Goal: Contribute content: Add original content to the website for others to see

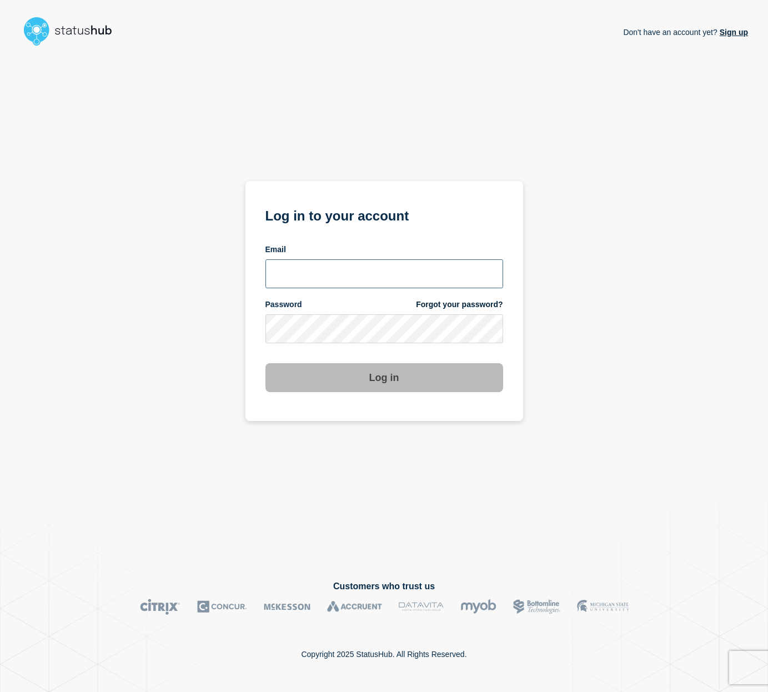
type input "amartinez@ksu.edu"
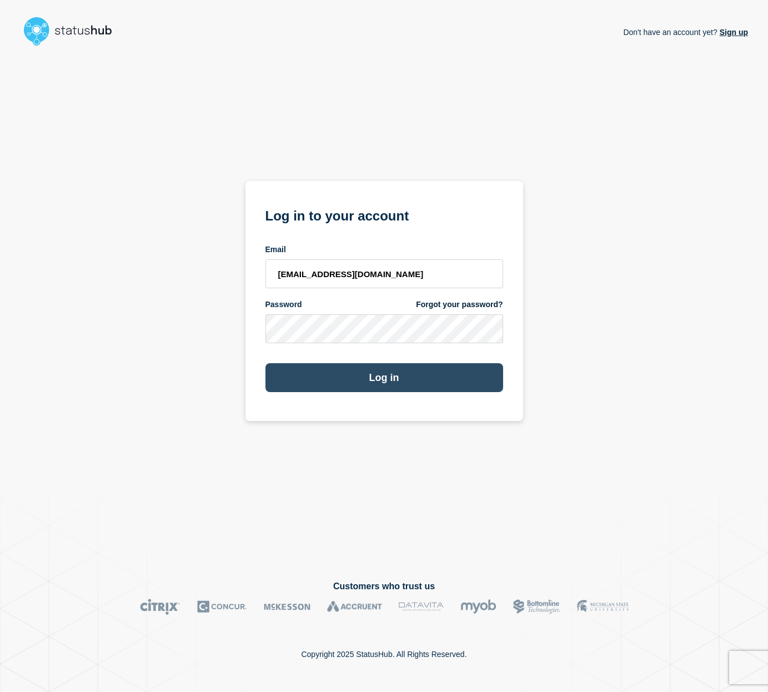
click at [350, 385] on button "Log in" at bounding box center [384, 377] width 238 height 29
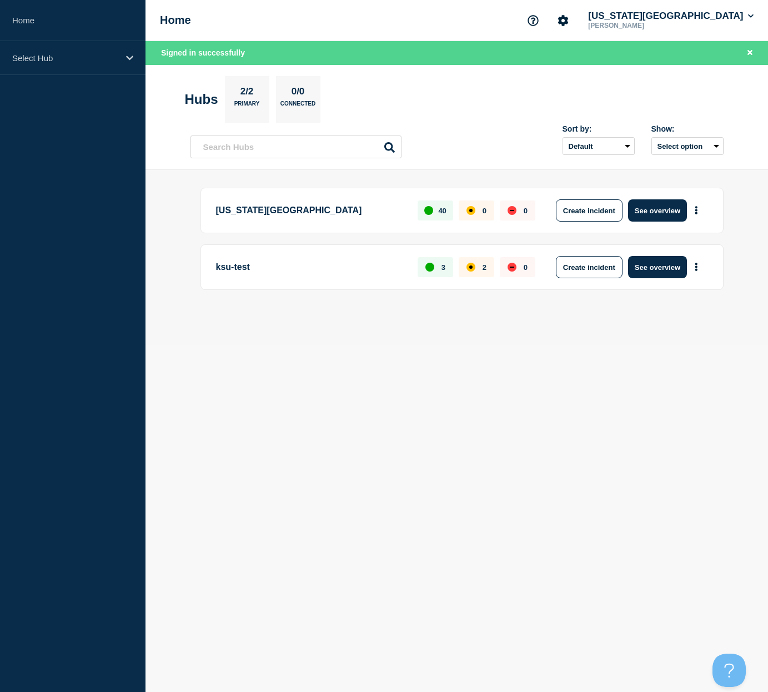
click at [284, 214] on p "[US_STATE][GEOGRAPHIC_DATA]" at bounding box center [310, 210] width 189 height 22
click at [656, 213] on button "See overview" at bounding box center [657, 210] width 59 height 22
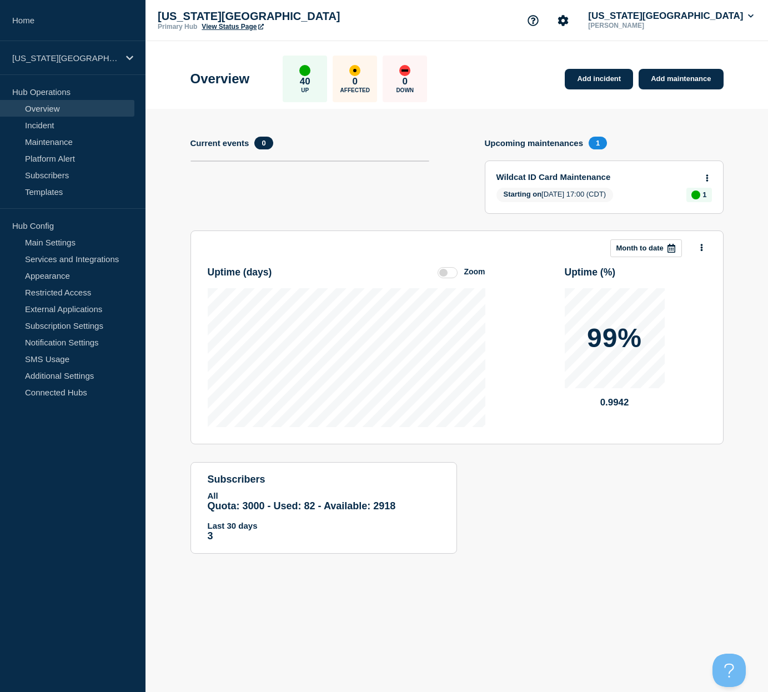
click at [544, 189] on span "Starting on 2025-09-18 17:00 (CDT)" at bounding box center [554, 195] width 117 height 14
click at [565, 178] on link "Wildcat ID Card Maintenance" at bounding box center [596, 176] width 200 height 9
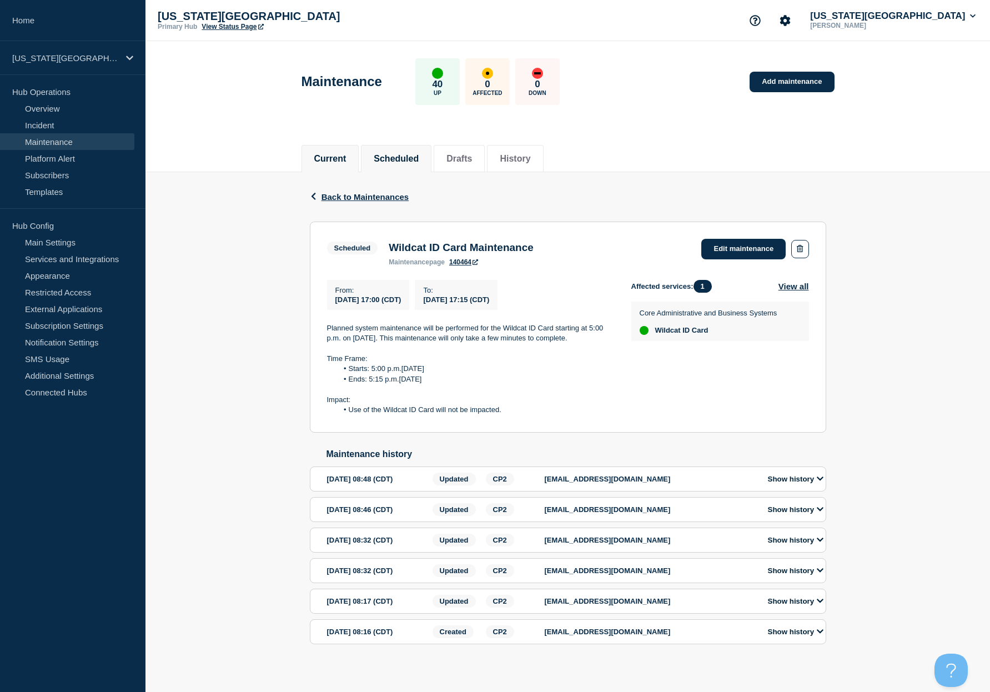
click at [349, 164] on li "Current" at bounding box center [330, 158] width 58 height 27
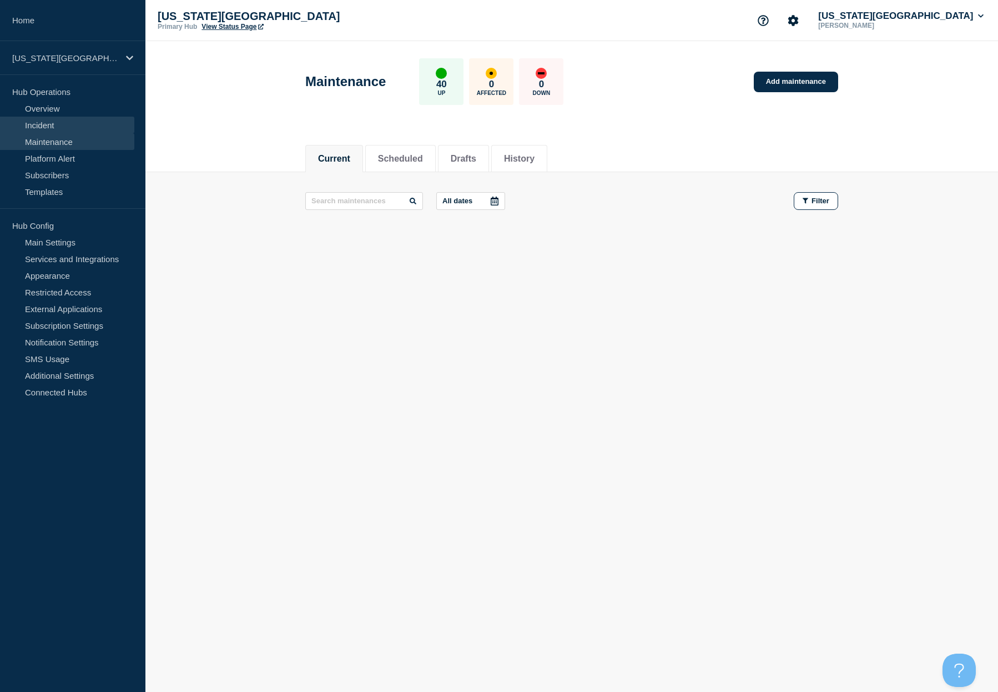
click at [37, 122] on link "Incident" at bounding box center [67, 125] width 134 height 17
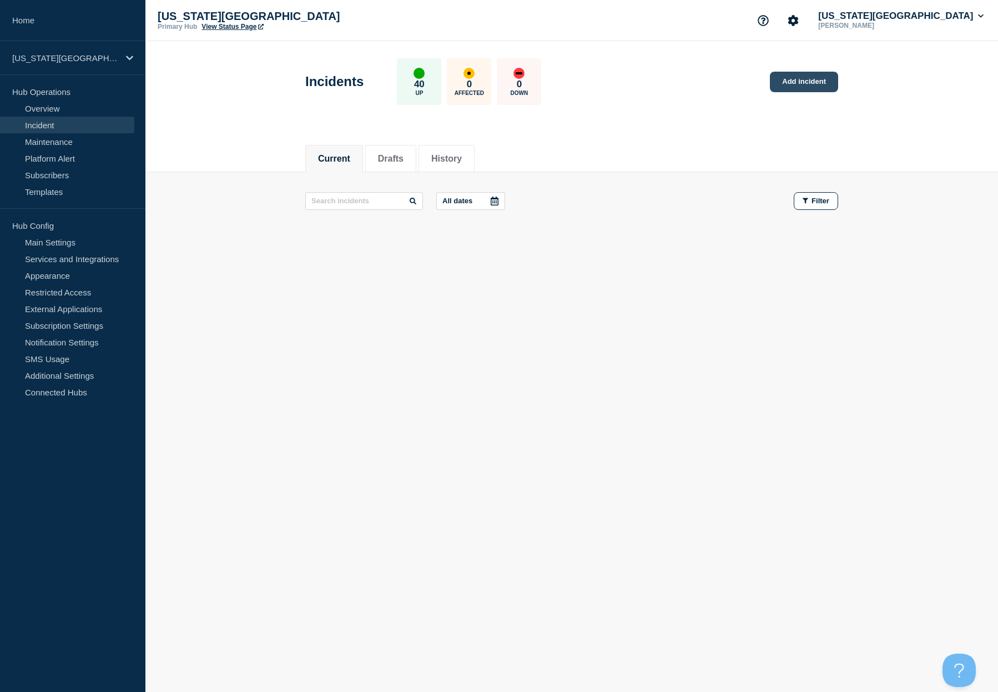
click at [767, 83] on link "Add incident" at bounding box center [804, 82] width 68 height 21
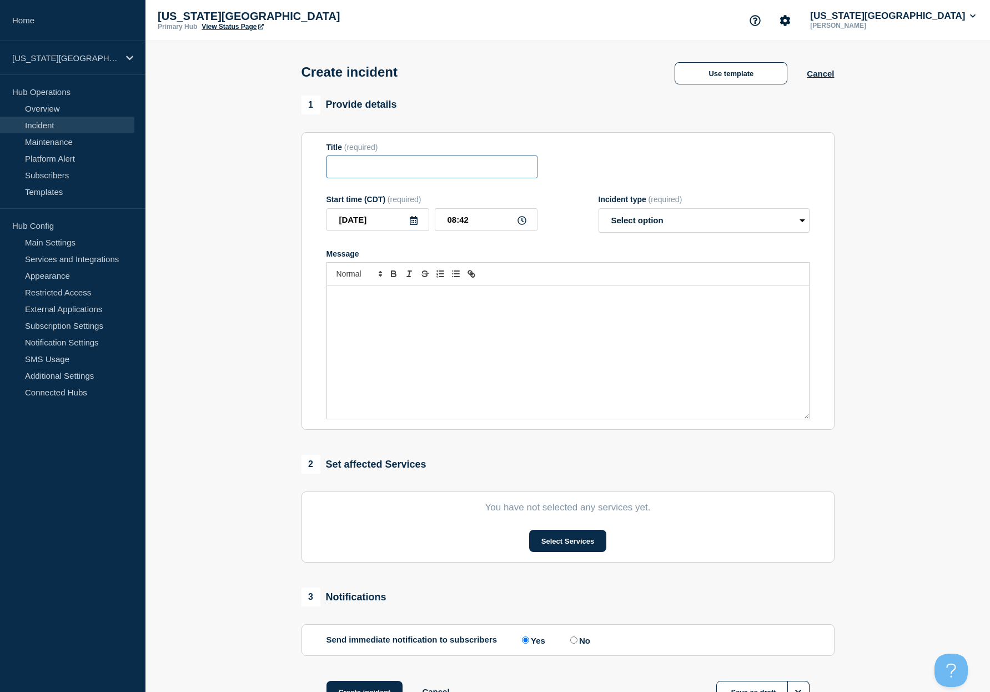
click at [375, 173] on input "Title" at bounding box center [431, 166] width 211 height 23
paste input "Sign-On Outage"
type input "Sign-On Outage"
click at [370, 327] on div "Message" at bounding box center [568, 351] width 482 height 133
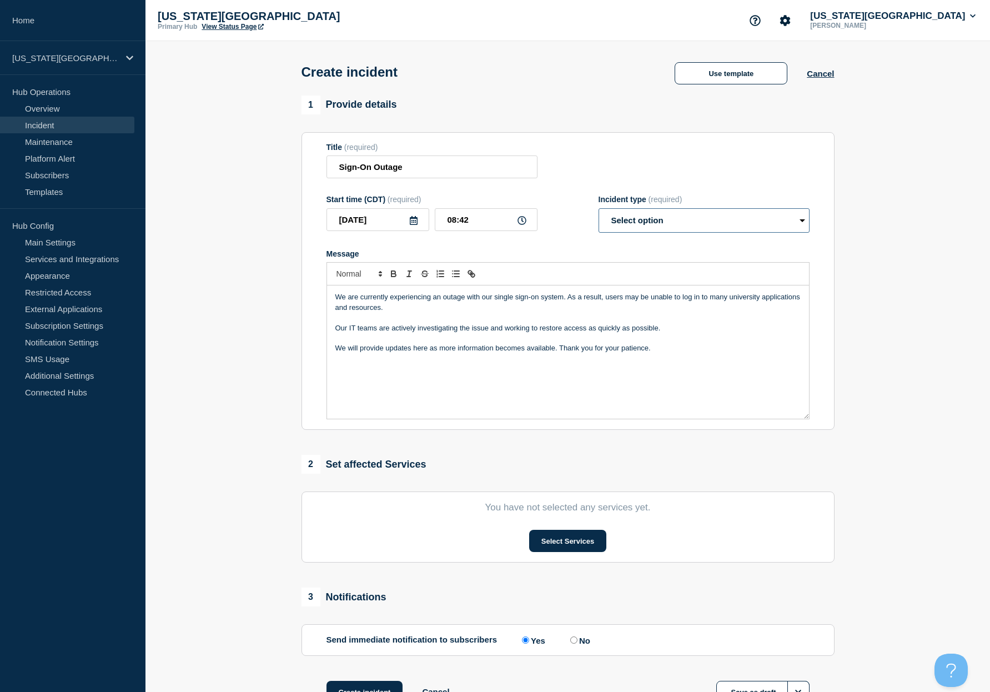
click at [727, 224] on select "Select option Investigating Identified Monitoring" at bounding box center [703, 220] width 211 height 24
select select "investigating"
click at [598, 210] on select "Select option Investigating Identified Monitoring" at bounding box center [703, 220] width 211 height 24
click at [525, 225] on icon at bounding box center [521, 220] width 9 height 9
click at [518, 225] on icon at bounding box center [521, 220] width 9 height 9
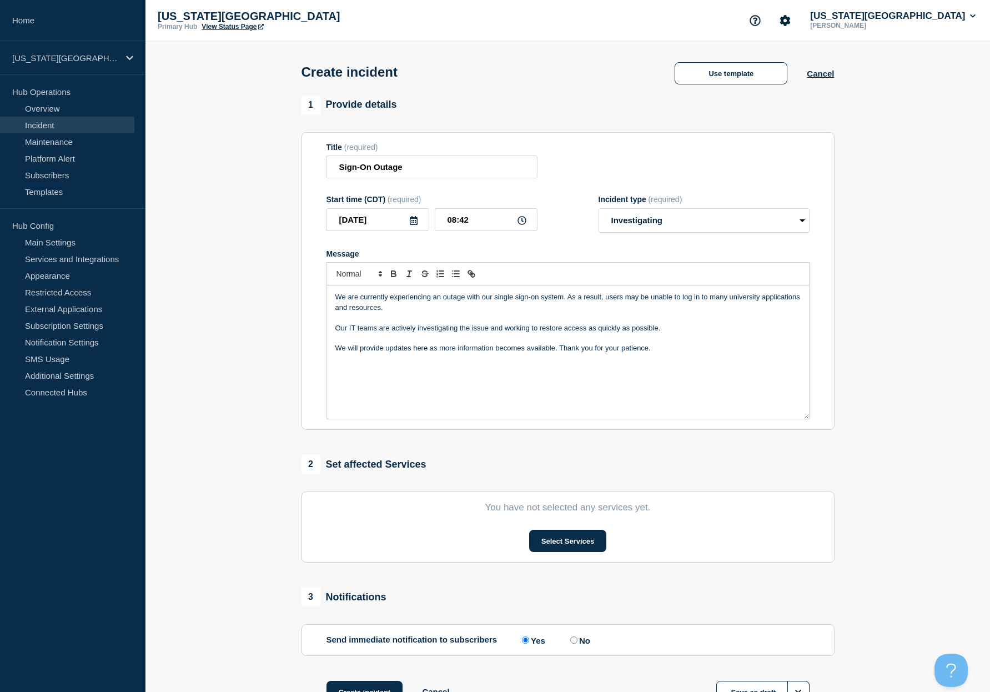
click at [521, 224] on icon at bounding box center [521, 220] width 9 height 9
click at [466, 224] on input "08:42" at bounding box center [486, 219] width 103 height 23
click at [455, 221] on input "08:42" at bounding box center [486, 219] width 103 height 23
click at [490, 223] on input "08:42" at bounding box center [486, 219] width 103 height 23
type input "08:00"
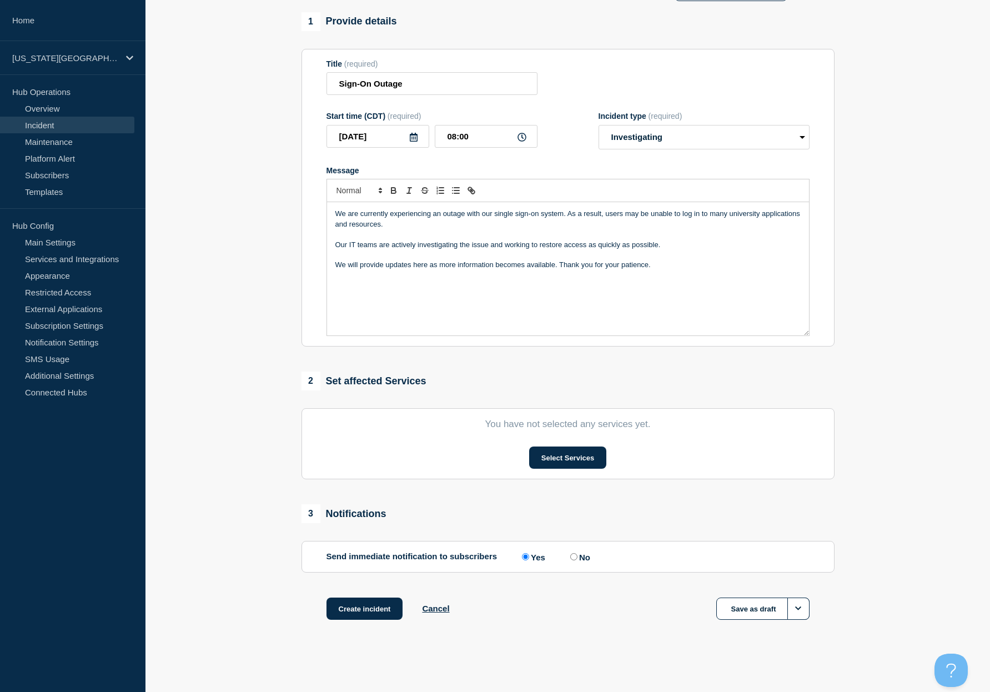
scroll to position [86, 0]
click at [573, 454] on button "Select Services" at bounding box center [567, 457] width 77 height 22
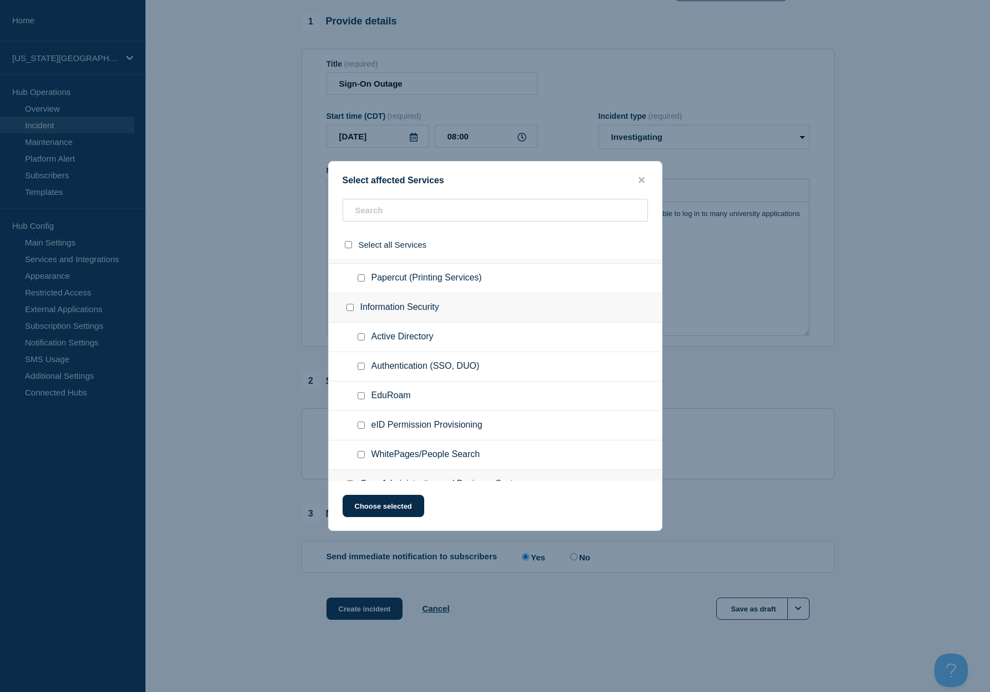
scroll to position [111, 0]
click at [364, 370] on input "Authentication (SSO, DUO) checkbox" at bounding box center [360, 368] width 7 height 7
checkbox input "true"
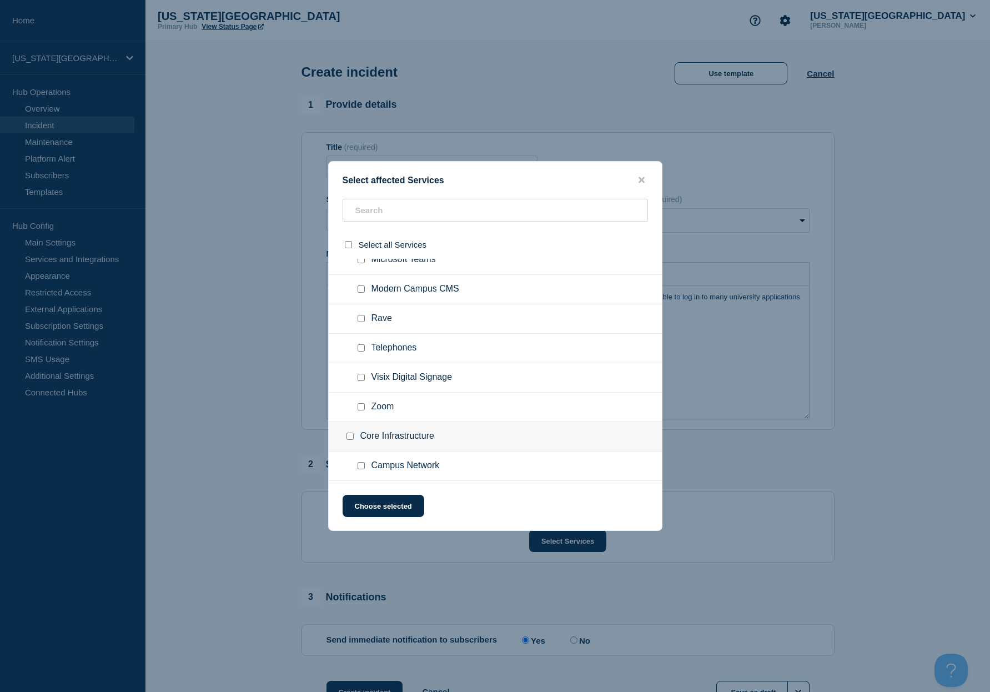
scroll to position [773, 0]
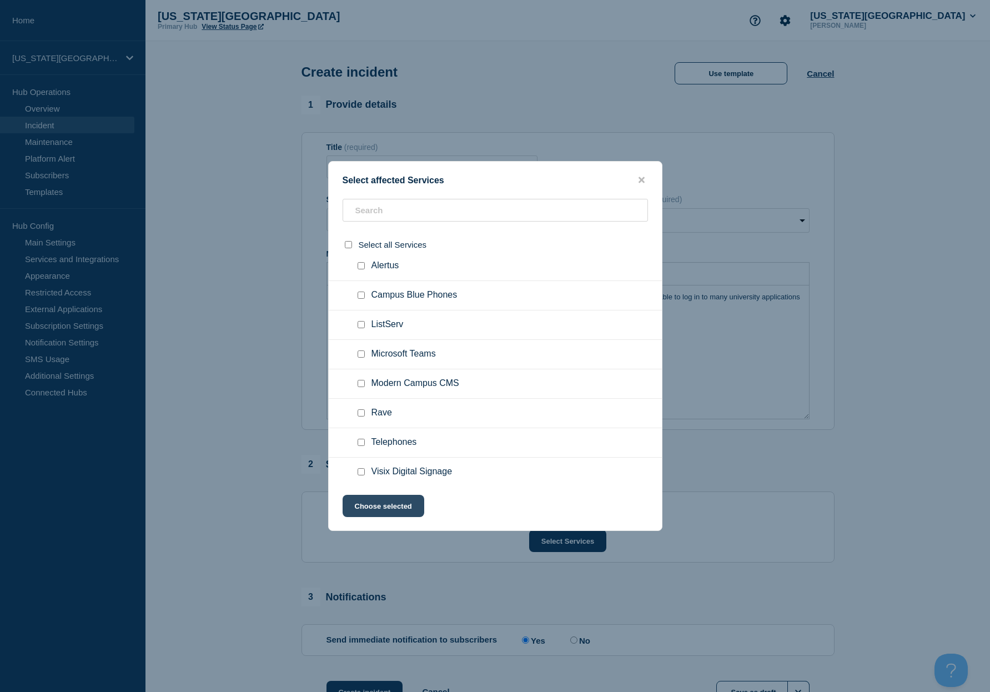
click at [392, 501] on button "Choose selected" at bounding box center [383, 506] width 82 height 22
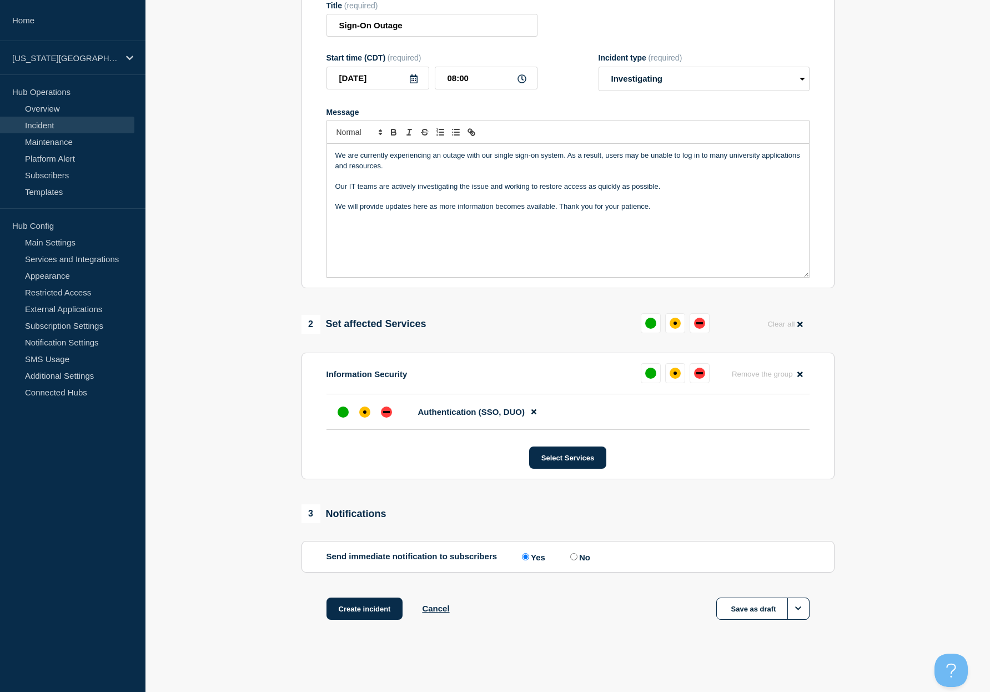
scroll to position [144, 0]
click at [385, 409] on div "down" at bounding box center [386, 411] width 11 height 11
click at [370, 610] on button "Create incident" at bounding box center [364, 608] width 77 height 22
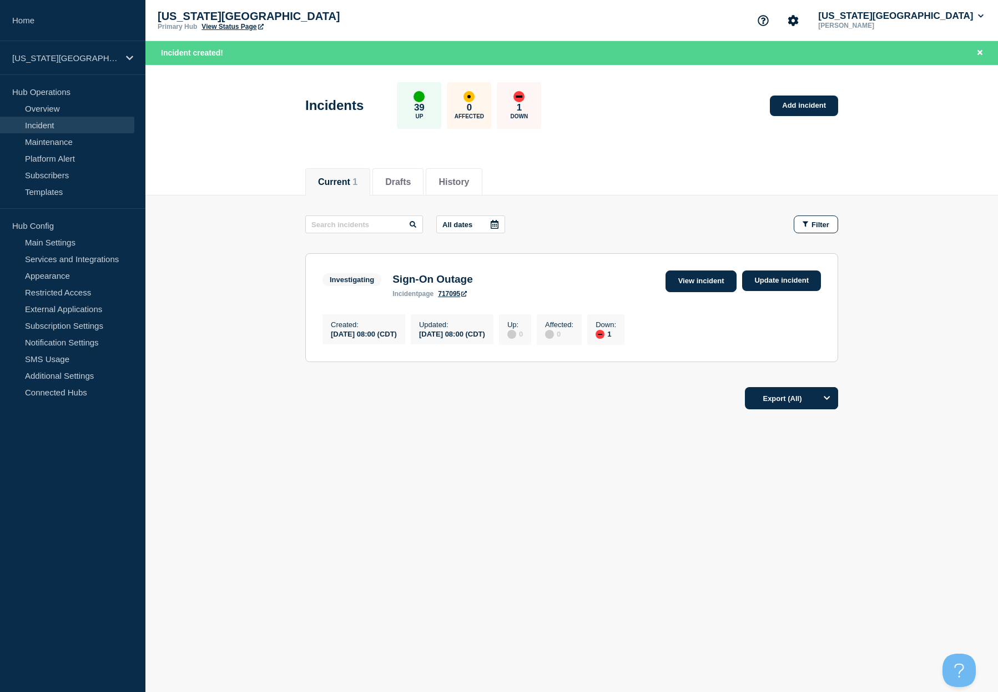
click at [685, 283] on link "View incident" at bounding box center [702, 281] width 72 height 22
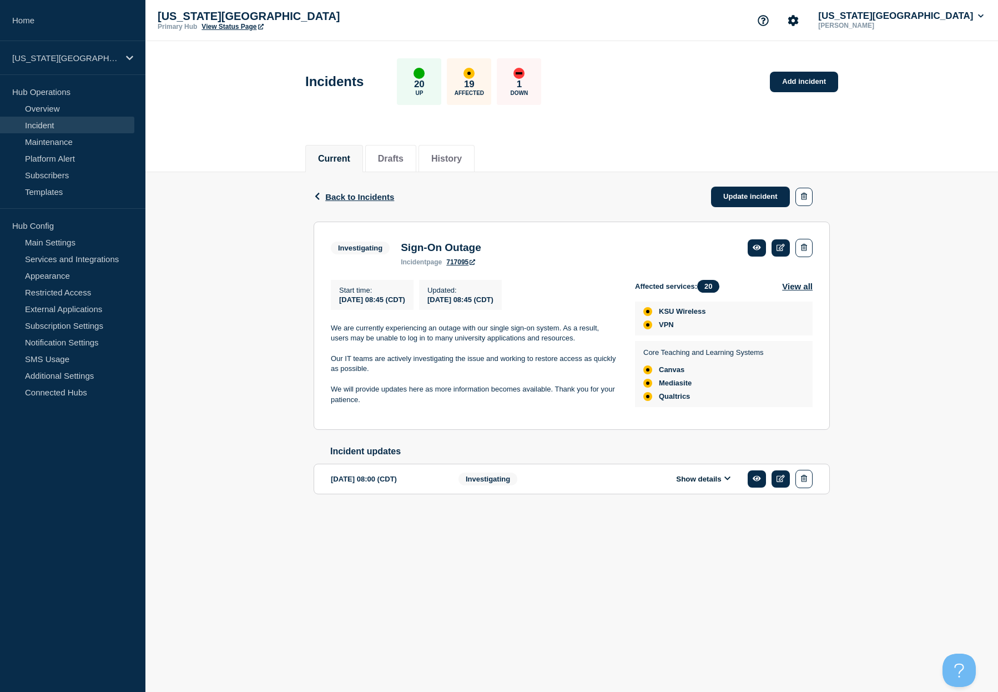
scroll to position [386, 0]
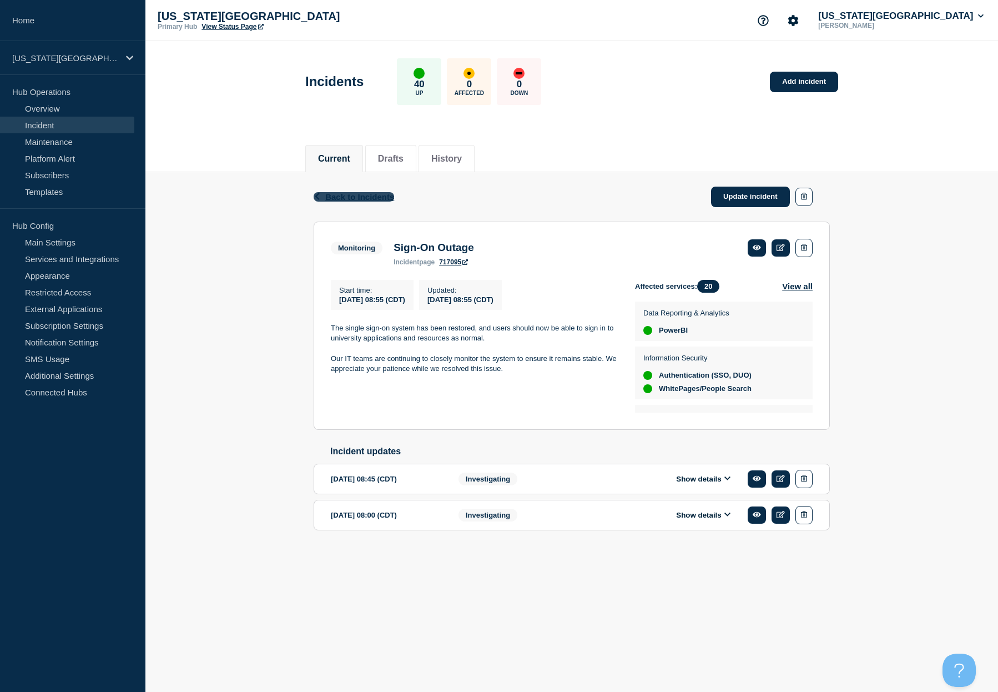
click at [362, 193] on span "Back to Incidents" at bounding box center [359, 196] width 69 height 9
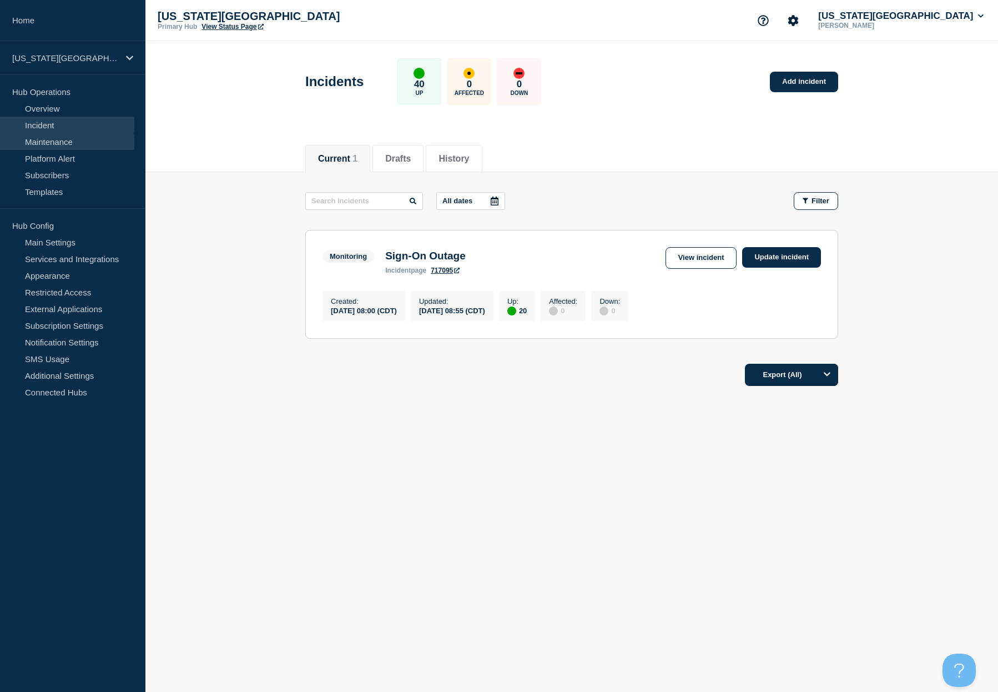
drag, startPoint x: 54, startPoint y: 113, endPoint x: 124, endPoint y: 143, distance: 76.4
click at [54, 113] on link "Overview" at bounding box center [67, 108] width 134 height 17
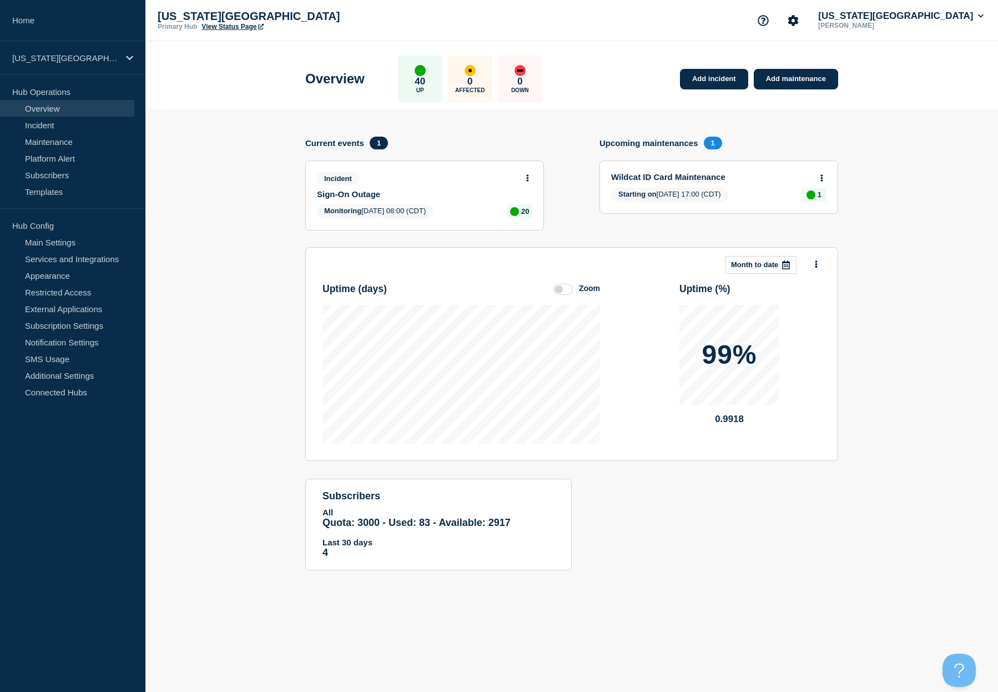
click at [657, 182] on div "Wildcat ID Card Maintenance Starting on 2025-09-18 17:00 (CDT) 1" at bounding box center [719, 187] width 238 height 52
click at [765, 185] on div "Wildcat ID Card Maintenance Starting on 2025-09-18 17:00 (CDT) 1" at bounding box center [719, 187] width 238 height 52
click at [666, 182] on div "Wildcat ID Card Maintenance" at bounding box center [718, 177] width 215 height 10
click at [824, 177] on button at bounding box center [821, 178] width 9 height 9
click at [824, 203] on link "View maintenance" at bounding box center [821, 204] width 63 height 9
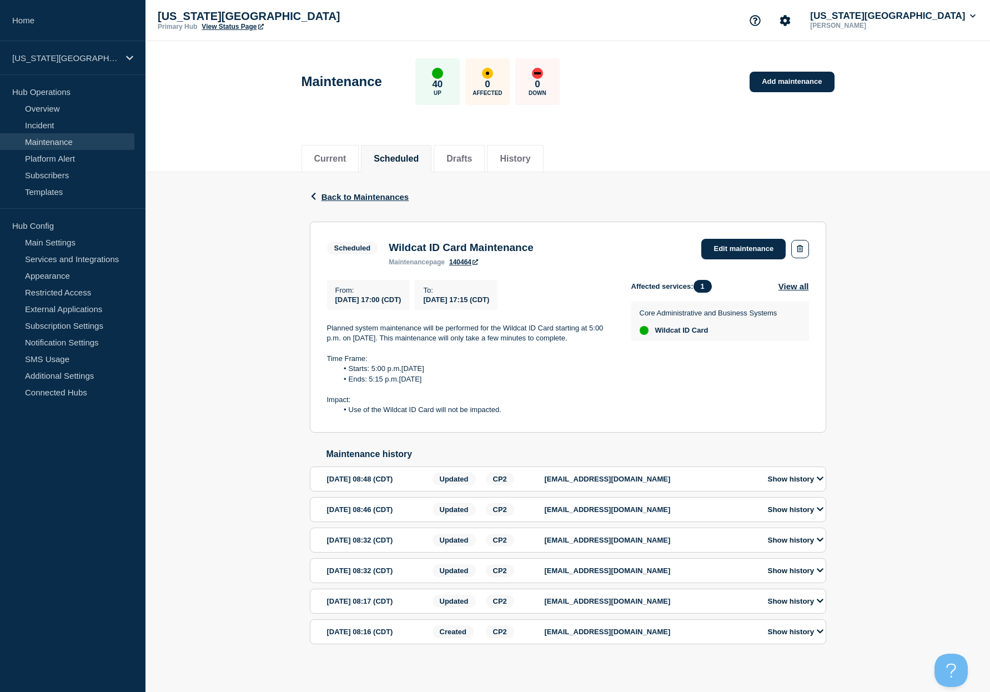
click at [766, 315] on p "Core Administrative and Business Systems" at bounding box center [708, 313] width 138 height 8
drag, startPoint x: 574, startPoint y: 248, endPoint x: 361, endPoint y: 256, distance: 212.7
click at [361, 256] on div "Scheduled Wildcat ID Card Maintenance maintenance page 140464 Edit maintenance" at bounding box center [568, 252] width 482 height 27
copy div "Wildcat ID Card Maintenance"
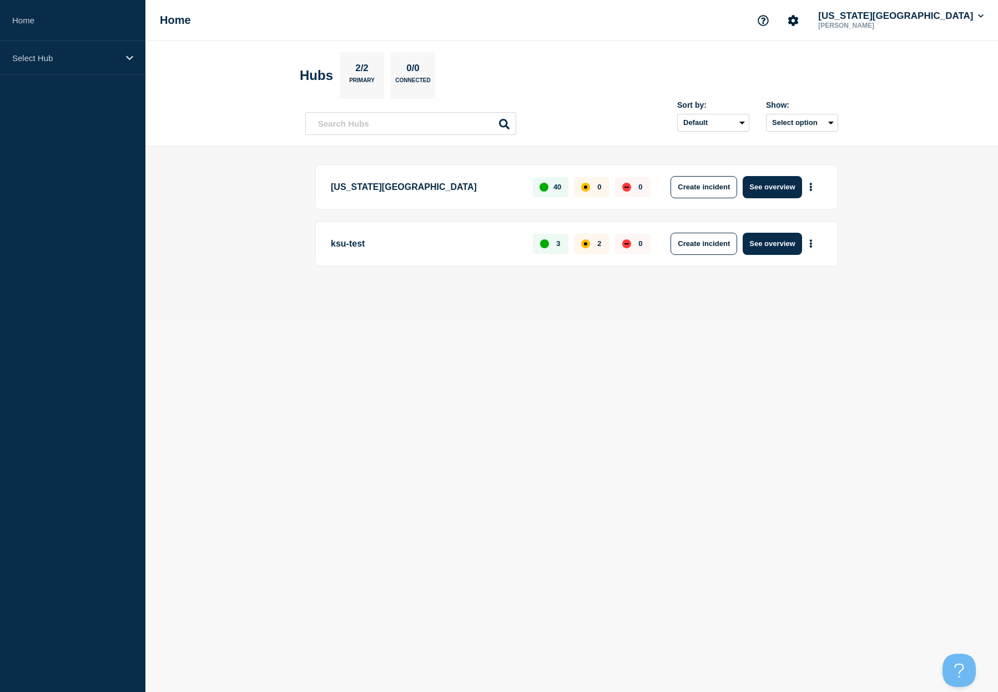
drag, startPoint x: 398, startPoint y: 187, endPoint x: 517, endPoint y: 188, distance: 119.3
click at [398, 186] on p "Kansas State University" at bounding box center [425, 187] width 189 height 22
click at [779, 190] on button "See overview" at bounding box center [772, 187] width 59 height 22
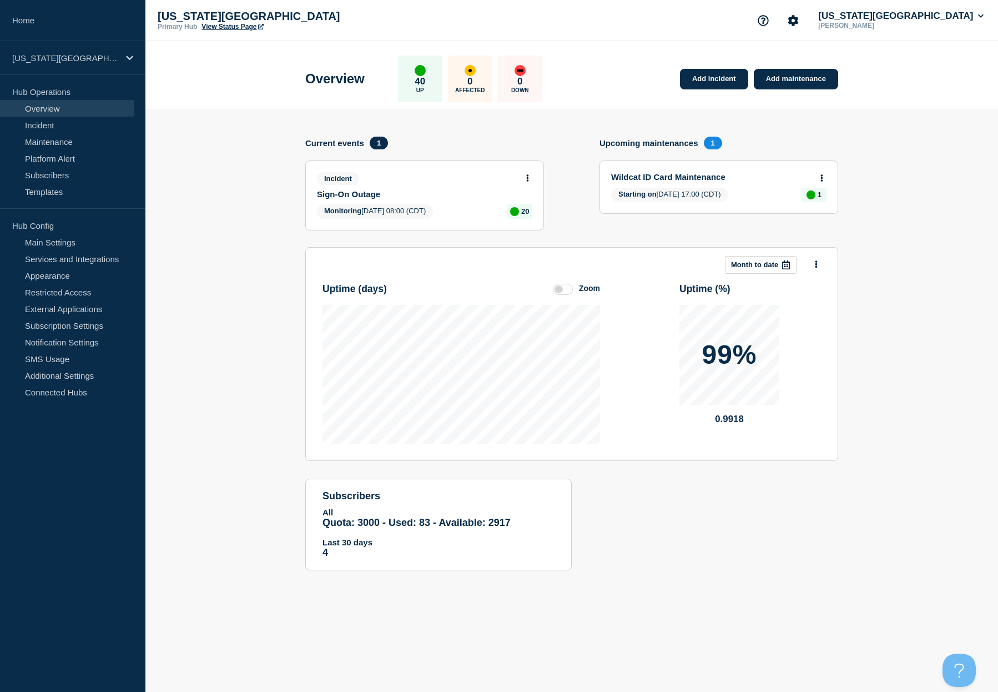
click at [661, 175] on link "Wildcat ID Card Maintenance" at bounding box center [711, 176] width 200 height 9
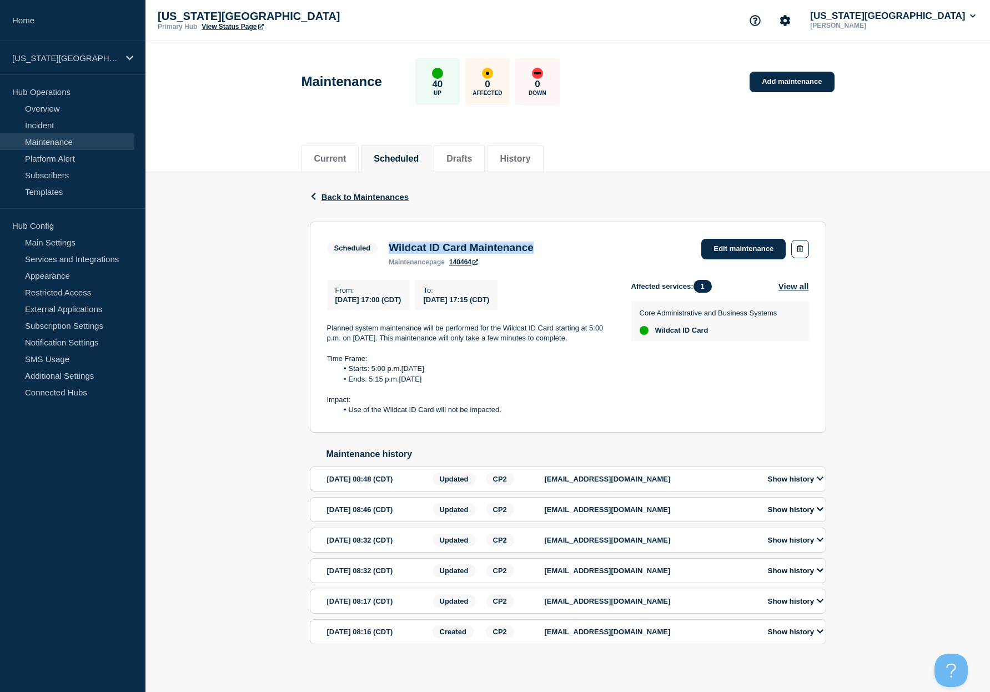
drag, startPoint x: 535, startPoint y: 251, endPoint x: 391, endPoint y: 251, distance: 143.2
click at [391, 251] on div "Scheduled Wildcat ID Card Maintenance maintenance page 140464 Edit maintenance" at bounding box center [568, 252] width 482 height 27
copy h3 "Wildcat ID Card Maintenance"
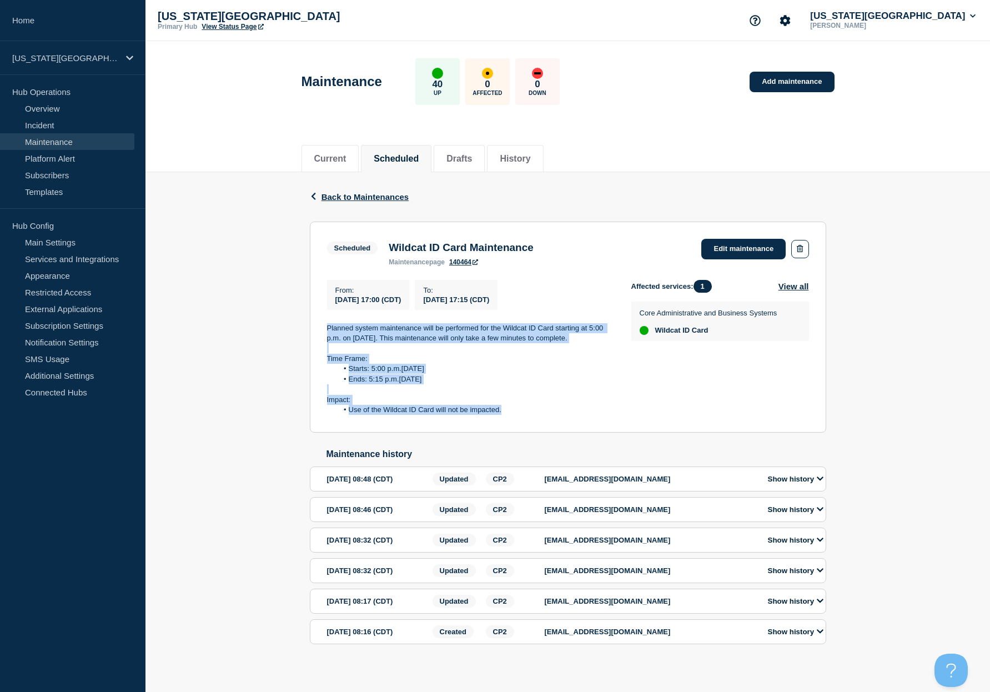
drag, startPoint x: 325, startPoint y: 333, endPoint x: 537, endPoint y: 411, distance: 226.0
click at [537, 411] on section "Scheduled Wildcat ID Card Maintenance maintenance page 140464 Edit maintenance …" at bounding box center [568, 326] width 516 height 211
copy div "Planned system maintenance will be performed for the Wildcat ID Card starting a…"
click at [904, 398] on div "Back Back to Maintenances Scheduled Wildcat ID Card Maintenance From 2025-09-18…" at bounding box center [567, 425] width 844 height 507
